Goal: Find specific page/section: Find specific page/section

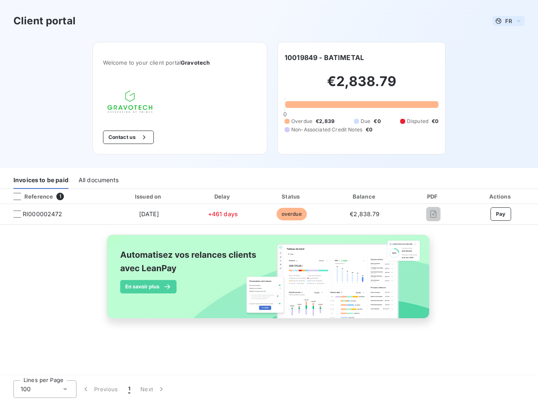
click at [509, 21] on span "FR" at bounding box center [508, 21] width 7 height 7
click at [127, 137] on button "Contact us" at bounding box center [128, 137] width 51 height 13
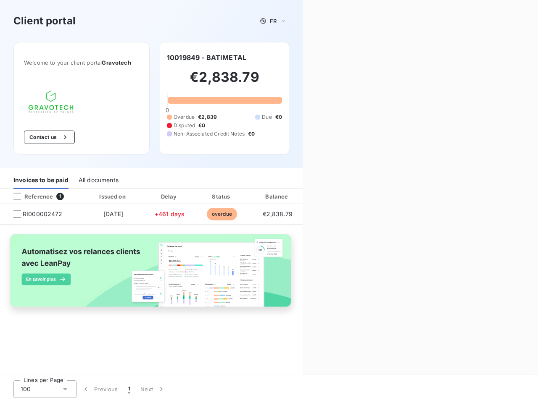
click at [324, 58] on div "Contact us Fill out the form below, and a member of our team will get back to y…" at bounding box center [420, 201] width 235 height 403
click at [41, 180] on div "Invoices to be paid" at bounding box center [40, 180] width 55 height 18
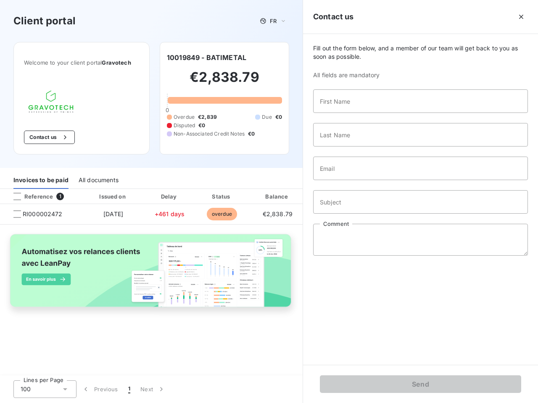
click at [98, 180] on div "All documents" at bounding box center [99, 180] width 40 height 18
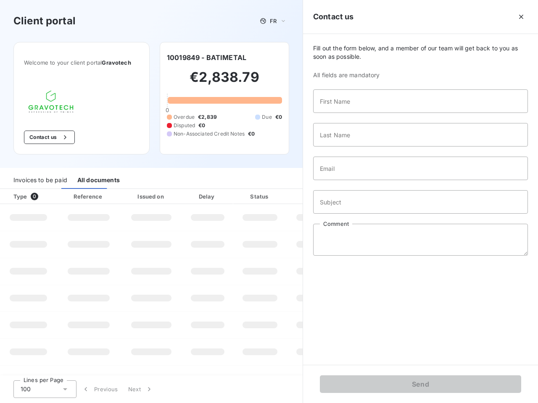
click at [54, 197] on div at bounding box center [51, 196] width 8 height 8
click at [17, 197] on div "Type 0" at bounding box center [31, 196] width 47 height 8
click at [148, 197] on div "Issued on" at bounding box center [151, 196] width 58 height 8
click at [223, 197] on div at bounding box center [227, 196] width 8 height 8
click at [291, 197] on div "Amount" at bounding box center [315, 196] width 54 height 8
